Goal: Task Accomplishment & Management: Complete application form

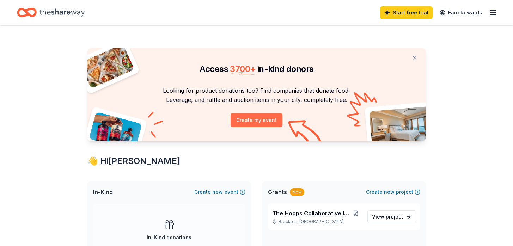
click at [260, 120] on button "Create my event" at bounding box center [257, 120] width 52 height 14
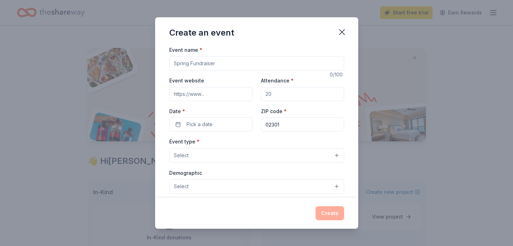
click at [227, 63] on input "Event name *" at bounding box center [256, 63] width 175 height 14
type input "EmpowerHer Hoops Championship"
click at [215, 95] on input "Event website" at bounding box center [210, 94] width 83 height 14
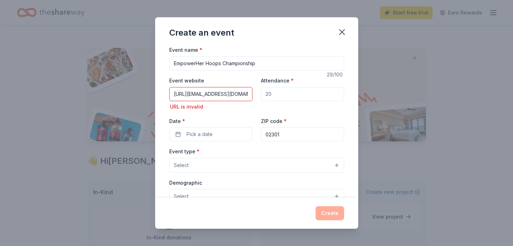
drag, startPoint x: 274, startPoint y: 95, endPoint x: 255, endPoint y: 95, distance: 18.3
click at [255, 95] on div "Event website [URL][EMAIL_ADDRESS][DOMAIN_NAME] URL is invalid Attendance * Dat…" at bounding box center [256, 108] width 175 height 65
click at [244, 93] on input "[URL][EMAIL_ADDRESS][DOMAIN_NAME]" at bounding box center [210, 94] width 83 height 14
click at [222, 95] on input "[URL][EMAIL_ADDRESS][DOMAIN_NAME]" at bounding box center [210, 94] width 83 height 14
click at [234, 95] on input "[URL][EMAIL_ADDRESS][DOMAIN_NAME]" at bounding box center [210, 94] width 83 height 14
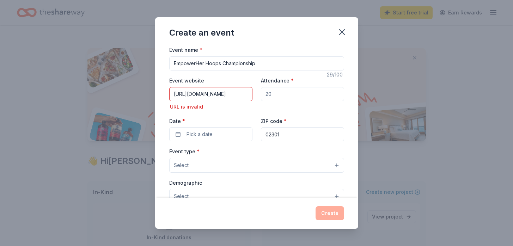
type input "[URL][DOMAIN_NAME]"
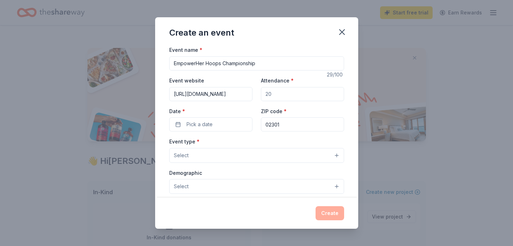
click at [276, 91] on input "Attendance *" at bounding box center [302, 94] width 83 height 14
click at [270, 96] on input "Attendance *" at bounding box center [302, 94] width 83 height 14
drag, startPoint x: 273, startPoint y: 96, endPoint x: 259, endPoint y: 95, distance: 14.5
click at [259, 95] on div "Event website [URL][DOMAIN_NAME] Attendance * Date * Pick a date ZIP code * 023…" at bounding box center [256, 103] width 175 height 55
type input "100"
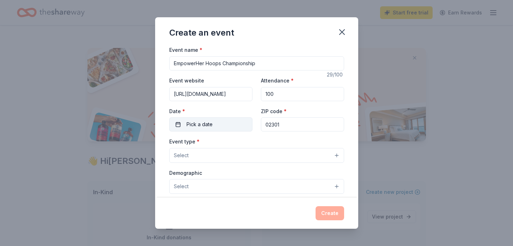
click at [205, 123] on span "Pick a date" at bounding box center [200, 124] width 26 height 8
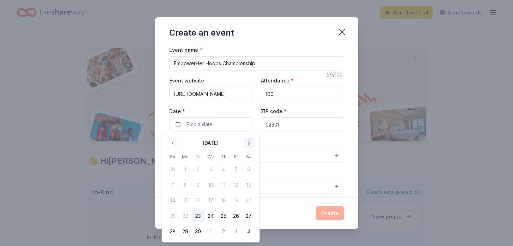
click at [249, 141] on button "Go to next month" at bounding box center [249, 143] width 10 height 10
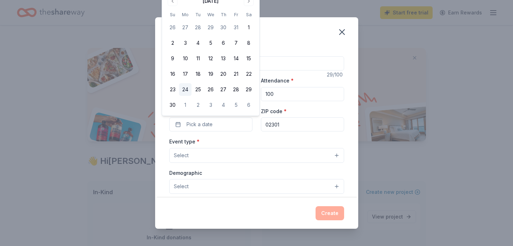
click at [184, 90] on button "24" at bounding box center [185, 89] width 13 height 13
click at [224, 152] on button "Select" at bounding box center [256, 155] width 175 height 15
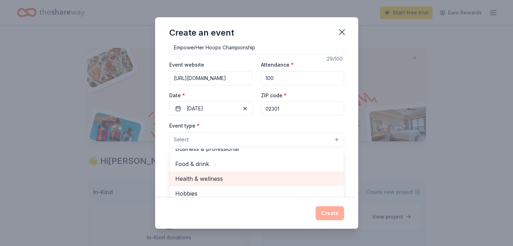
scroll to position [16, 0]
click at [238, 180] on span "Health & wellness" at bounding box center [256, 178] width 163 height 9
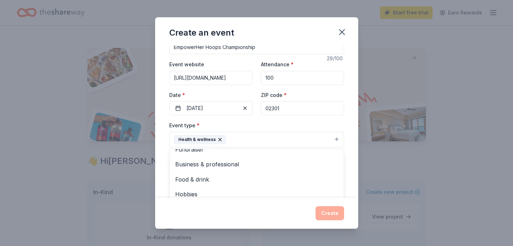
click at [301, 126] on div "Event type * Health & wellness Fundraiser Business & professional Food & drink …" at bounding box center [256, 134] width 175 height 26
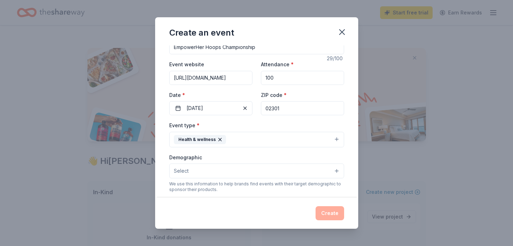
click at [215, 172] on button "Select" at bounding box center [256, 171] width 175 height 15
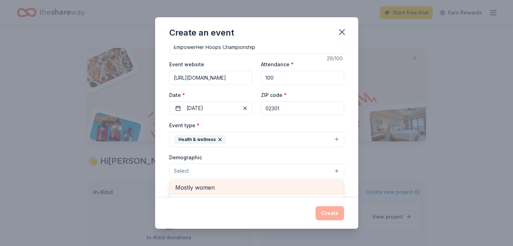
click at [213, 188] on span "Mostly women" at bounding box center [256, 187] width 163 height 9
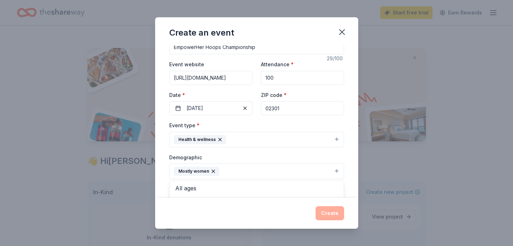
click at [287, 216] on div "Create an event Event name * EmpowerHer Hoops Championship 29 /100 Event websit…" at bounding box center [256, 122] width 203 height 211
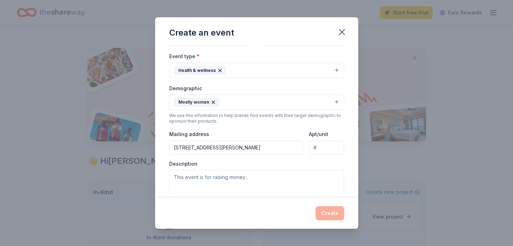
scroll to position [85, 0]
click at [290, 150] on input "[STREET_ADDRESS][PERSON_NAME]" at bounding box center [236, 148] width 134 height 14
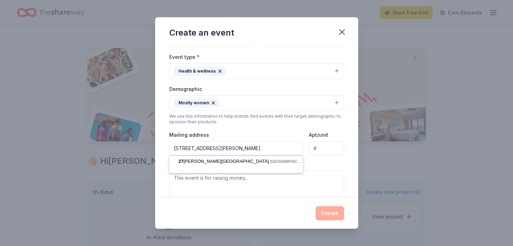
drag, startPoint x: 290, startPoint y: 150, endPoint x: 230, endPoint y: 145, distance: 59.5
click at [230, 145] on input "[STREET_ADDRESS][PERSON_NAME]" at bounding box center [236, 148] width 134 height 14
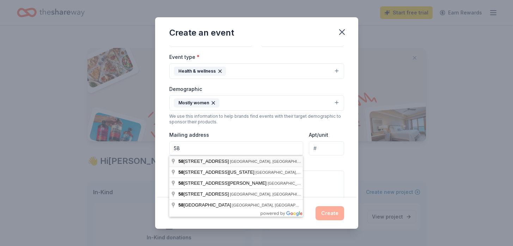
type input "[STREET_ADDRESS]"
click at [293, 126] on div "Event type * Health & wellness Demographic Mostly women We use this information…" at bounding box center [256, 128] width 175 height 150
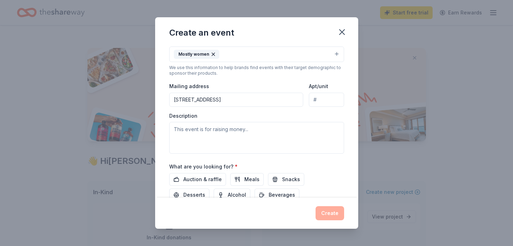
scroll to position [138, 0]
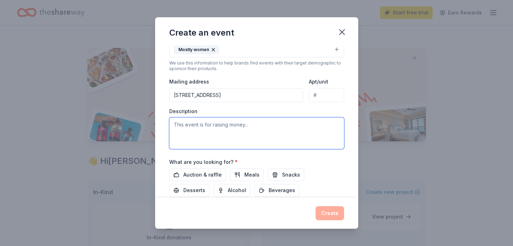
click at [191, 134] on textarea at bounding box center [256, 133] width 175 height 32
paste textarea "The EmpowerHer Hoops Girls Free Basketball Program plays a critical role in the…"
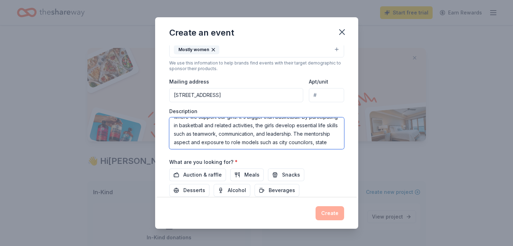
scroll to position [0, 0]
type textarea "The EmpowerHer Hoops Girls Free Basketball Program plays a critical role in the…"
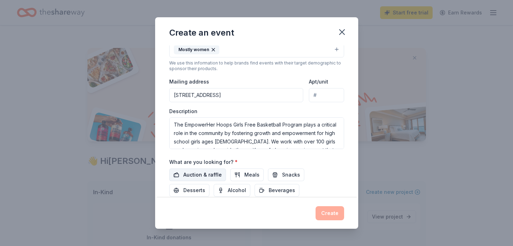
click at [199, 178] on span "Auction & raffle" at bounding box center [202, 175] width 38 height 8
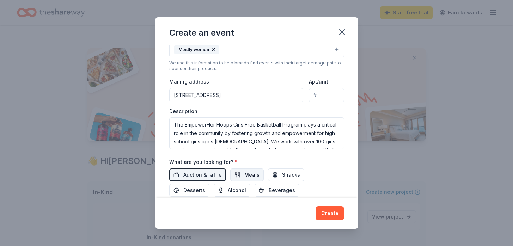
click at [237, 178] on button "Meals" at bounding box center [247, 175] width 34 height 13
click at [285, 176] on span "Snacks" at bounding box center [291, 175] width 18 height 8
click at [205, 186] on span "Desserts" at bounding box center [194, 190] width 22 height 8
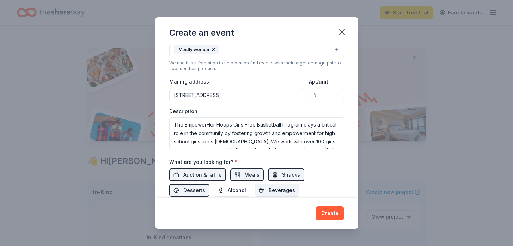
click at [269, 189] on span "Beverages" at bounding box center [282, 190] width 26 height 8
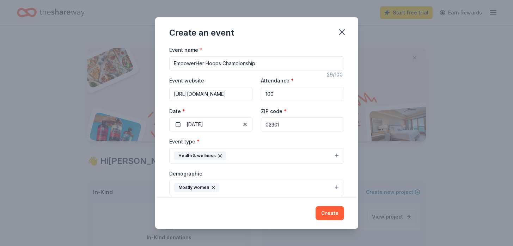
scroll to position [186, 0]
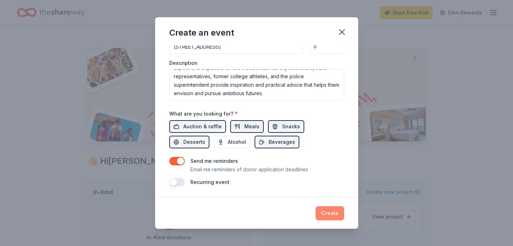
click at [328, 214] on button "Create" at bounding box center [330, 213] width 29 height 14
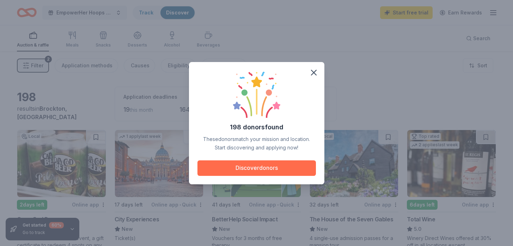
click at [270, 169] on button "Discover donors" at bounding box center [256, 168] width 118 height 16
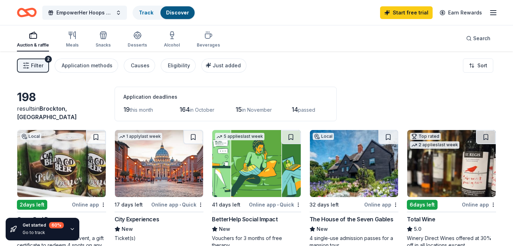
click at [37, 62] on span "Filter" at bounding box center [37, 65] width 12 height 8
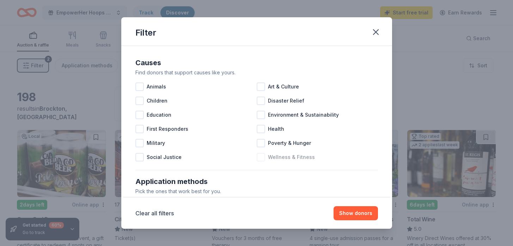
click at [261, 158] on div at bounding box center [261, 157] width 8 height 8
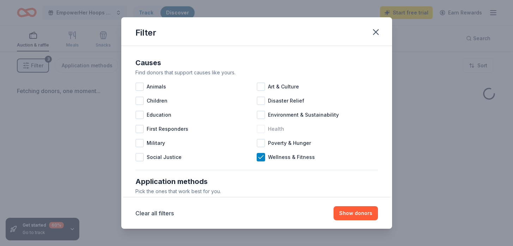
click at [262, 130] on div at bounding box center [261, 129] width 8 height 8
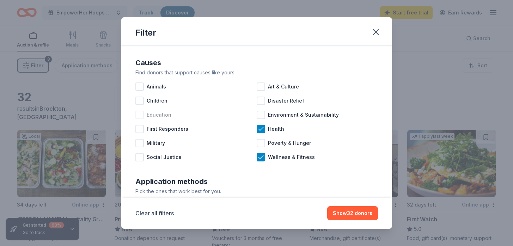
click at [139, 114] on div at bounding box center [139, 115] width 8 height 8
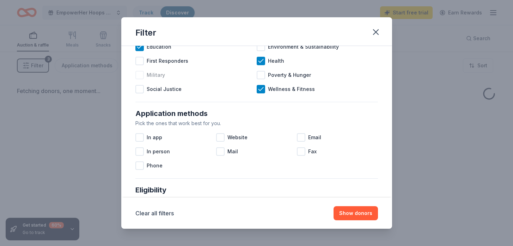
scroll to position [72, 0]
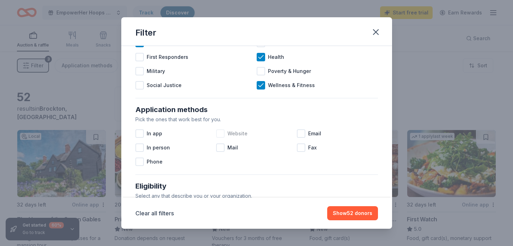
click at [219, 135] on div at bounding box center [220, 133] width 8 height 8
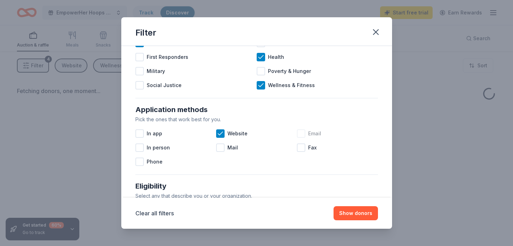
click at [300, 132] on div at bounding box center [301, 133] width 8 height 8
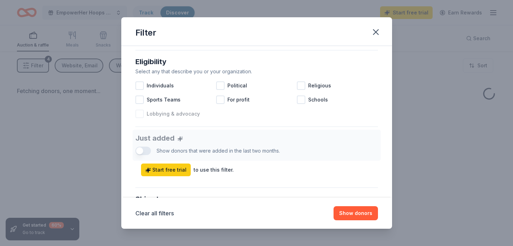
scroll to position [198, 0]
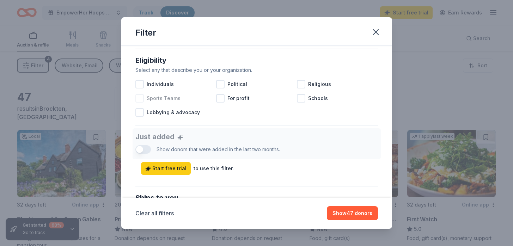
click at [140, 97] on div at bounding box center [139, 98] width 8 height 8
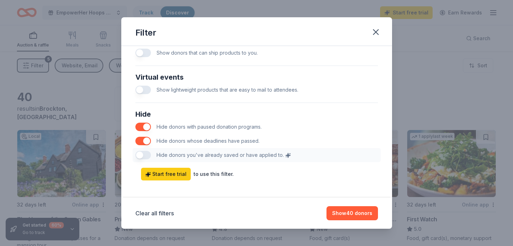
scroll to position [361, 0]
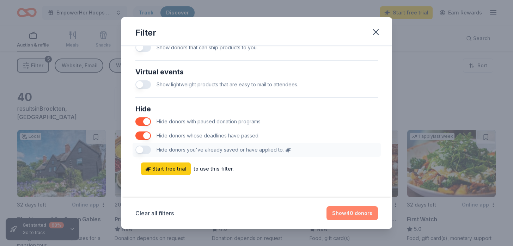
click at [352, 214] on button "Show 40 donors" at bounding box center [352, 213] width 51 height 14
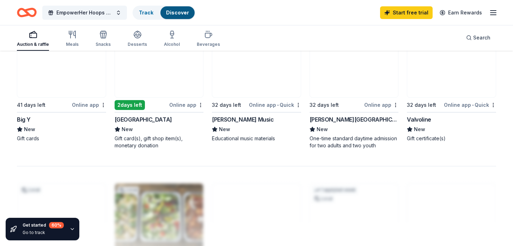
scroll to position [510, 0]
